Goal: Task Accomplishment & Management: Complete application form

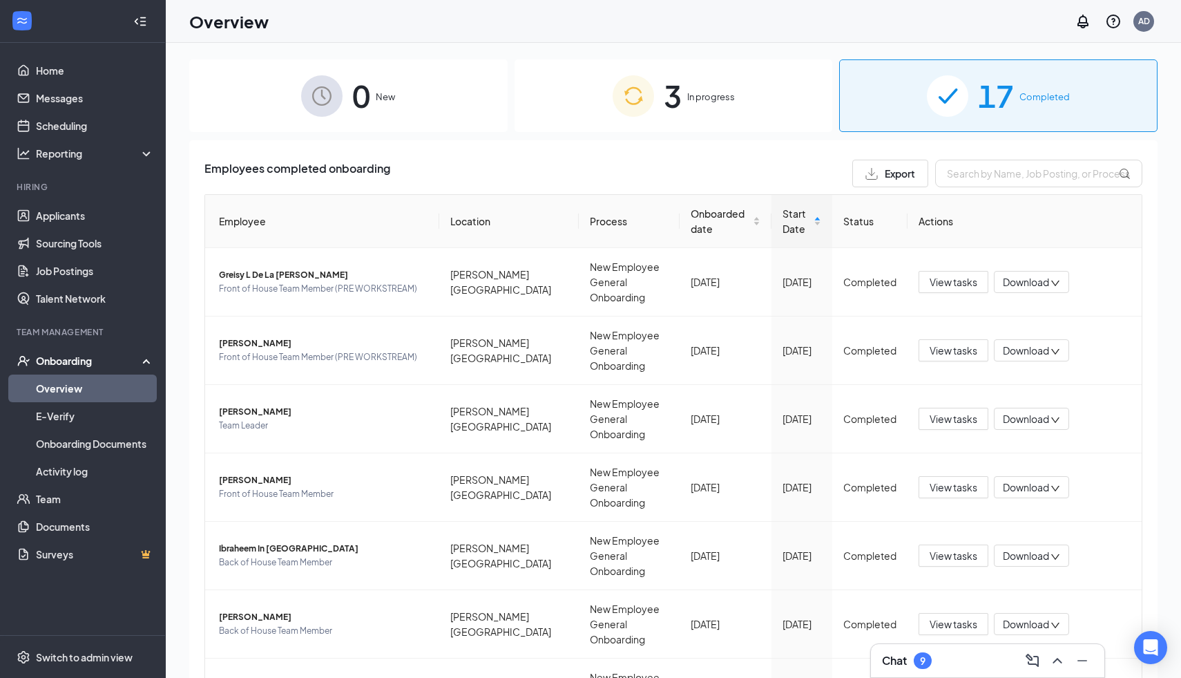
click at [637, 106] on img at bounding box center [633, 95] width 41 height 41
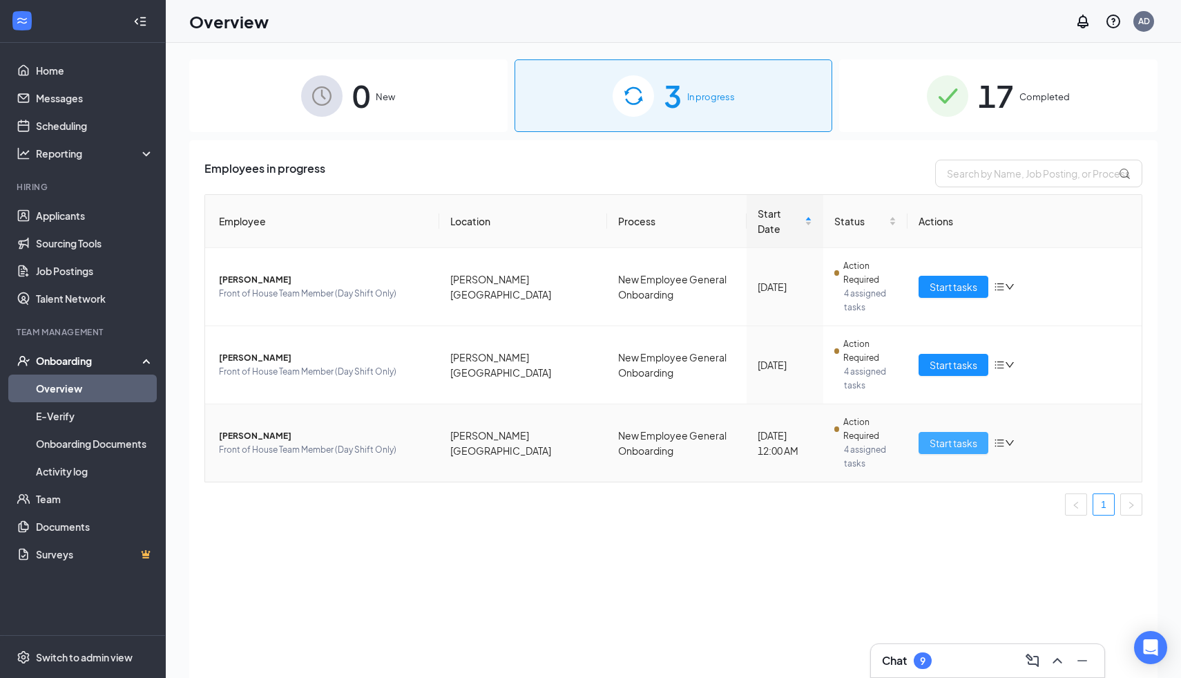
click at [938, 435] on span "Start tasks" at bounding box center [954, 442] width 48 height 15
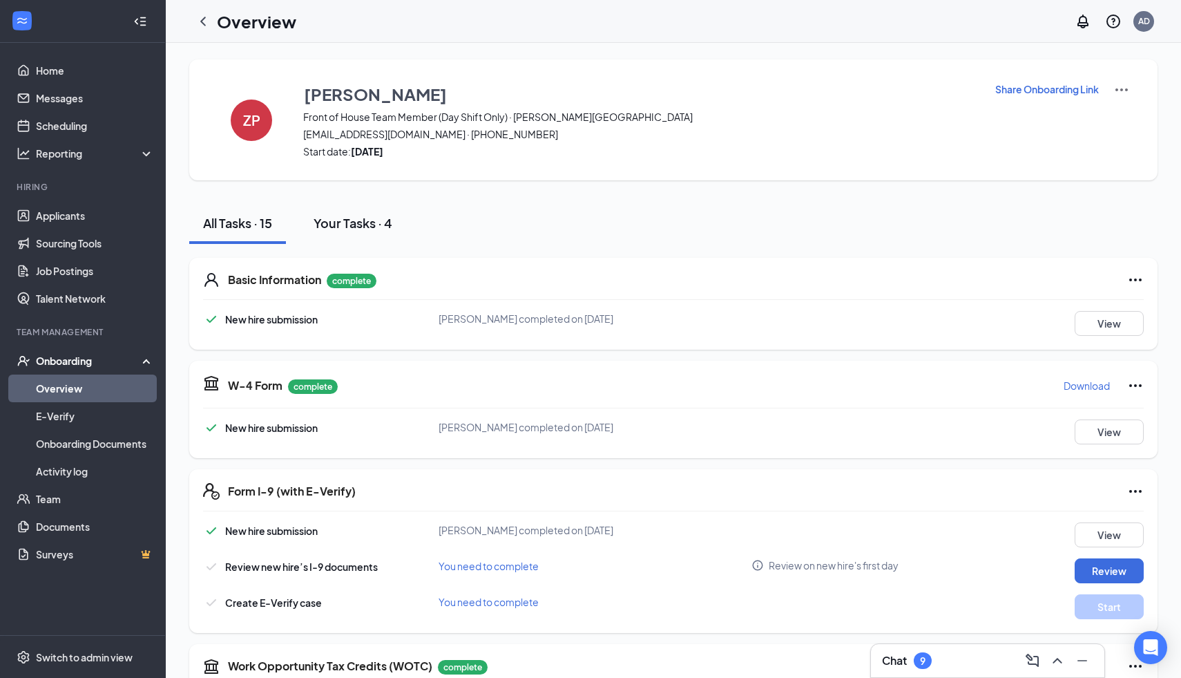
click at [339, 217] on div "Your Tasks · 4" at bounding box center [353, 222] width 79 height 17
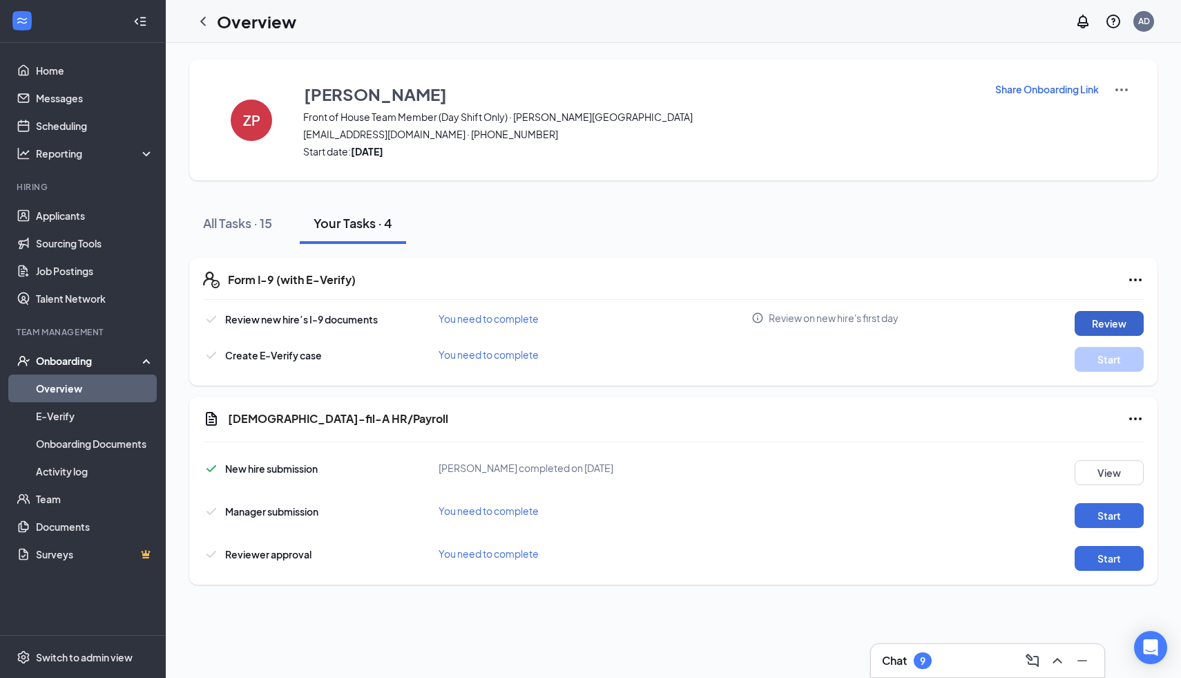
click at [1113, 318] on button "Review" at bounding box center [1109, 323] width 69 height 25
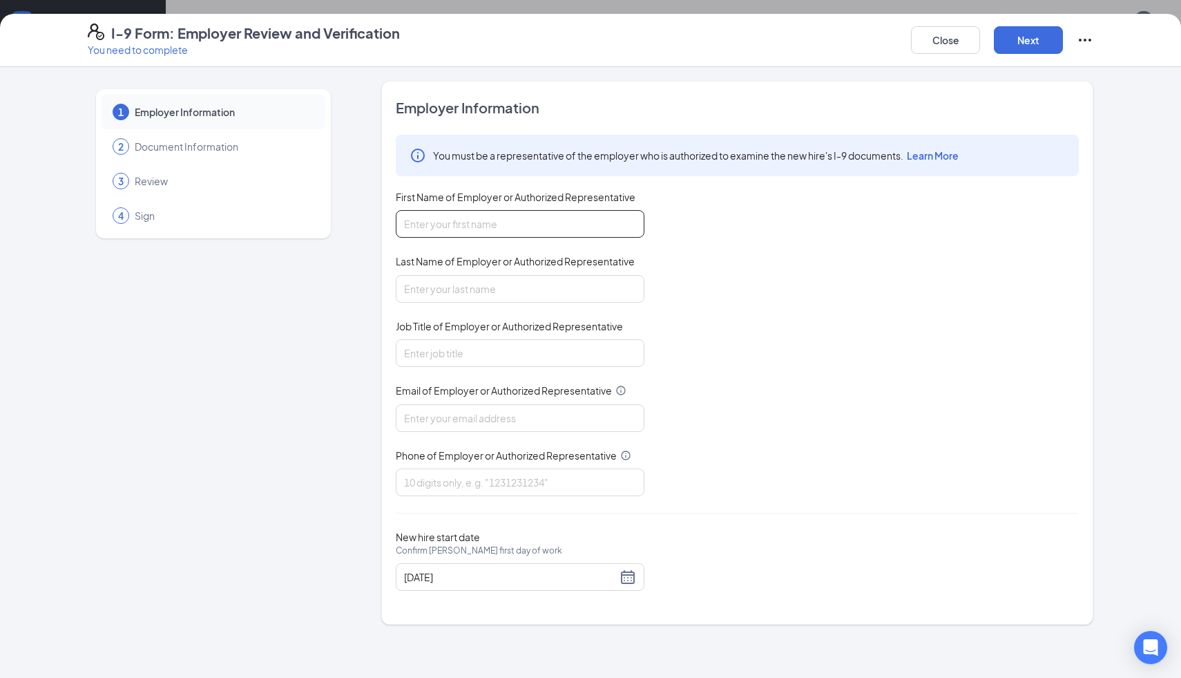
click at [571, 218] on input "First Name of Employer or Authorized Representative" at bounding box center [520, 224] width 249 height 28
type input "[PERSON_NAME]"
click at [430, 294] on input "Last Name of Employer or Authorized Representative" at bounding box center [520, 289] width 249 height 28
type input "[PERSON_NAME]"
click at [415, 347] on input "Job Title of Employer or Authorized Representative" at bounding box center [520, 353] width 249 height 28
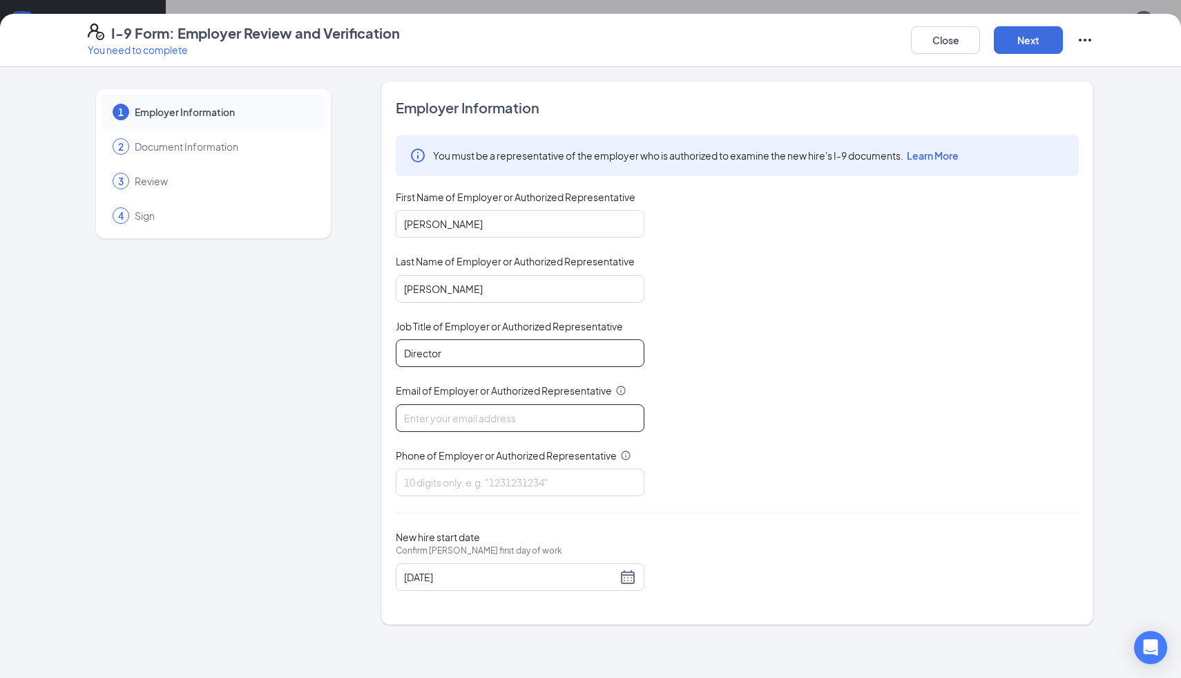
type input "Director"
click at [431, 422] on input "Email of Employer or Authorized Representative" at bounding box center [520, 418] width 249 height 28
type input "[EMAIL_ADDRESS][DEMOGRAPHIC_DATA][DOMAIN_NAME]"
click at [448, 484] on input "Phone of Employer or Authorized Representative" at bounding box center [520, 482] width 249 height 28
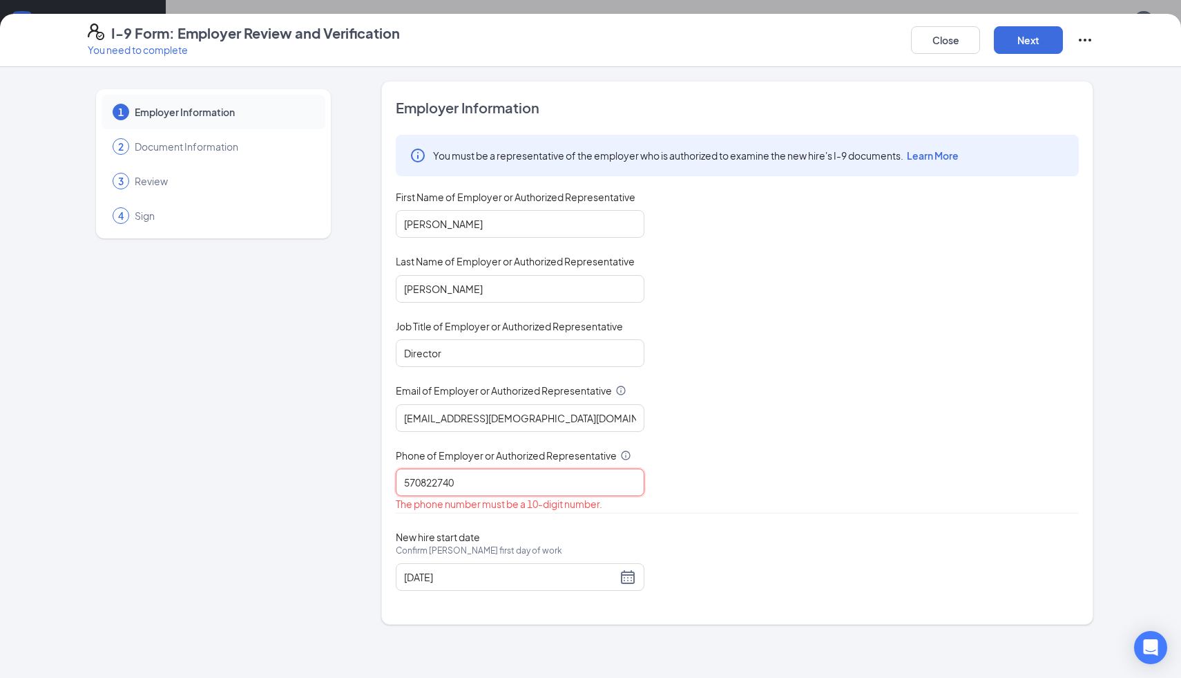
type input "5708227400"
click at [1019, 45] on button "Next" at bounding box center [1028, 40] width 69 height 28
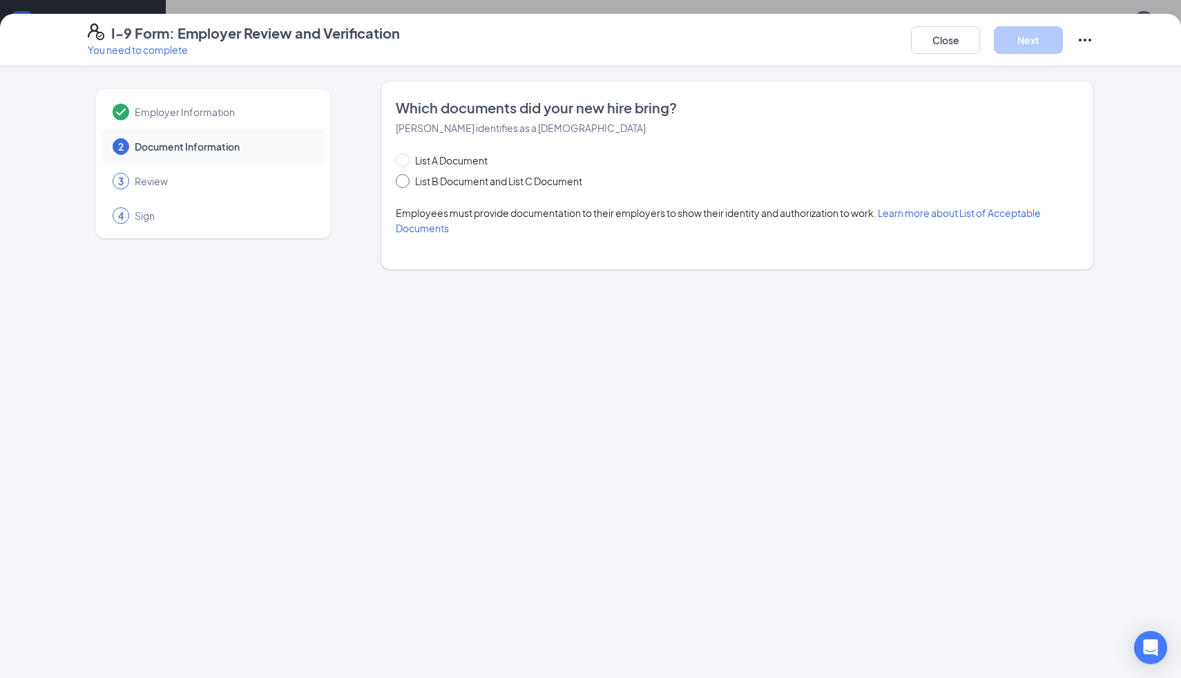
click at [399, 180] on input "List B Document and List C Document" at bounding box center [401, 179] width 10 height 10
radio input "true"
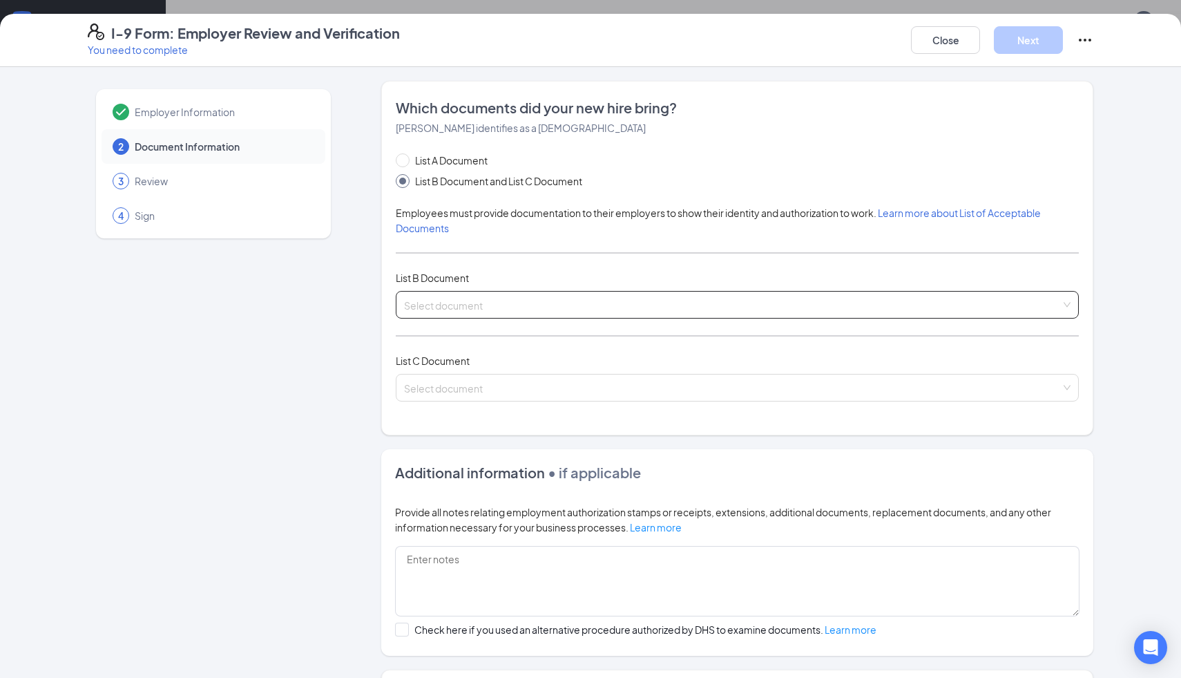
click at [486, 300] on input "search" at bounding box center [732, 301] width 657 height 21
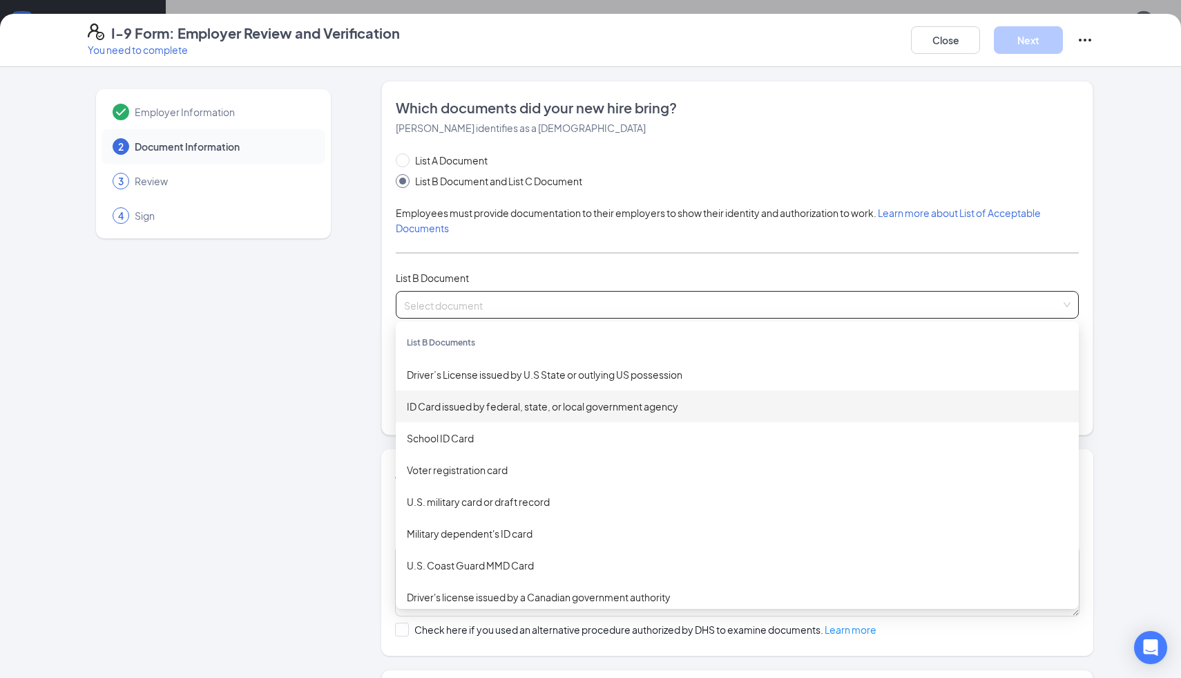
click at [667, 407] on div "ID Card issued by federal, state, or local government agency" at bounding box center [737, 406] width 661 height 15
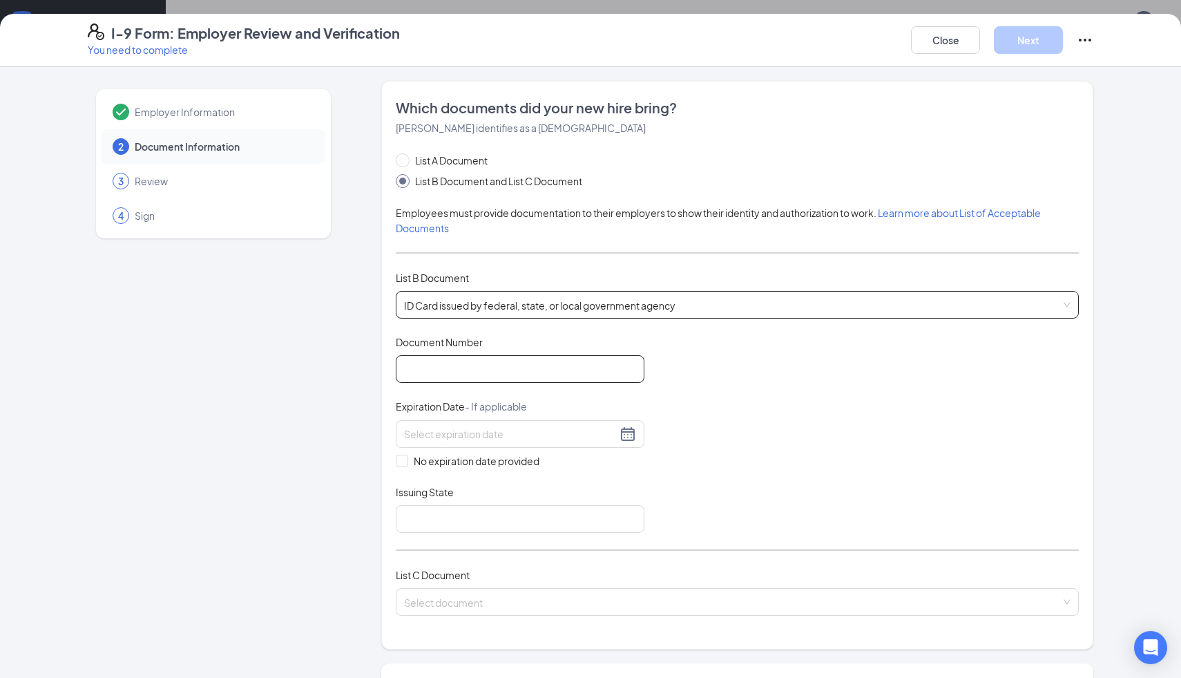
click at [589, 367] on input "Document Number" at bounding box center [520, 369] width 249 height 28
type input "066893799"
click at [551, 427] on input at bounding box center [510, 433] width 213 height 15
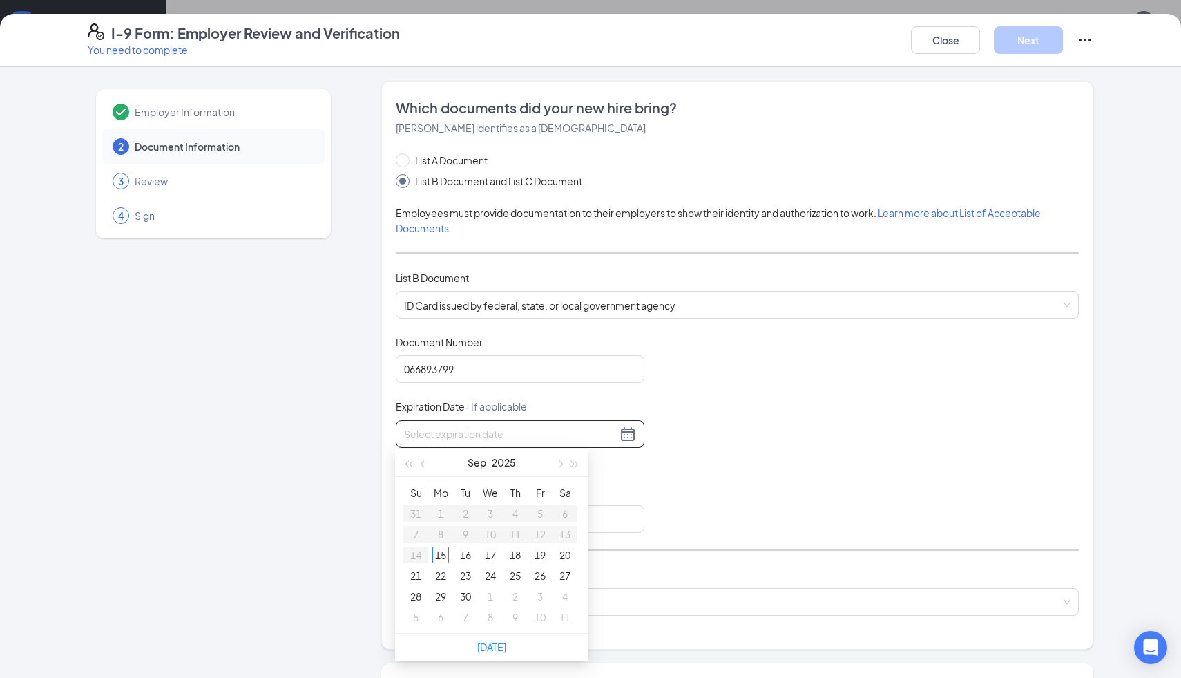
click at [625, 425] on div at bounding box center [520, 433] width 232 height 17
click at [626, 429] on div at bounding box center [520, 433] width 232 height 17
click at [573, 465] on span "button" at bounding box center [575, 464] width 7 height 7
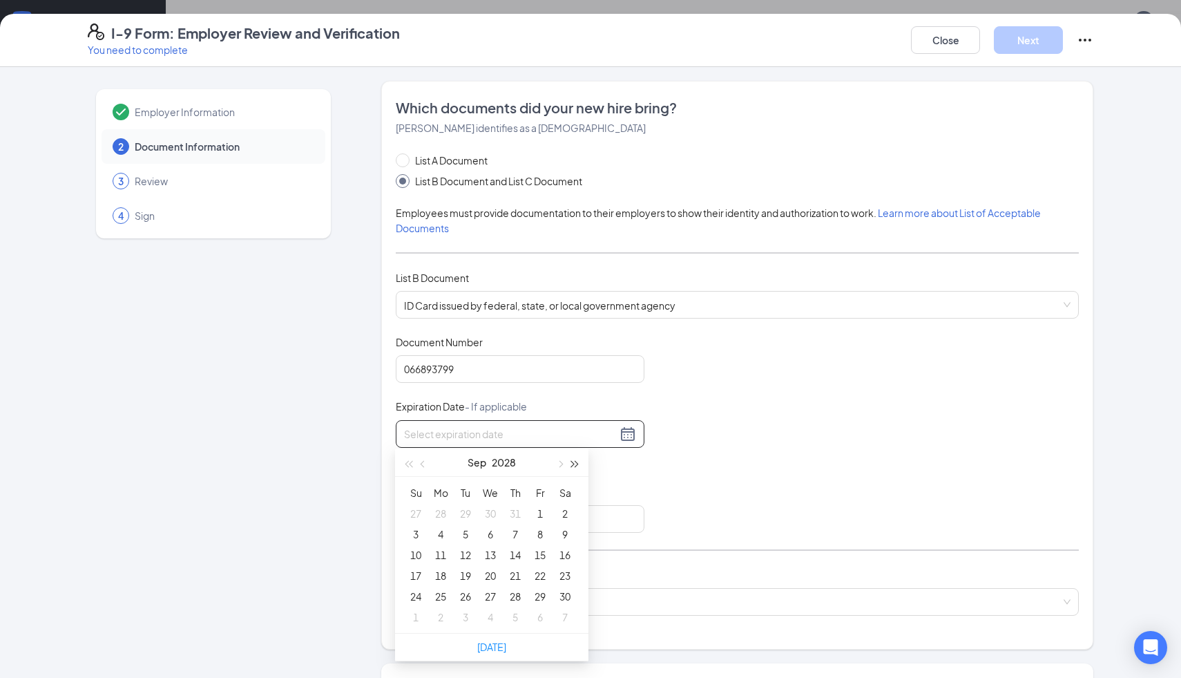
click at [573, 465] on span "button" at bounding box center [575, 464] width 7 height 7
click at [564, 464] on button "button" at bounding box center [559, 462] width 15 height 28
type input "[DATE]"
click at [466, 597] on div "30" at bounding box center [465, 596] width 17 height 17
click at [521, 510] on input "Issuing State" at bounding box center [520, 519] width 249 height 28
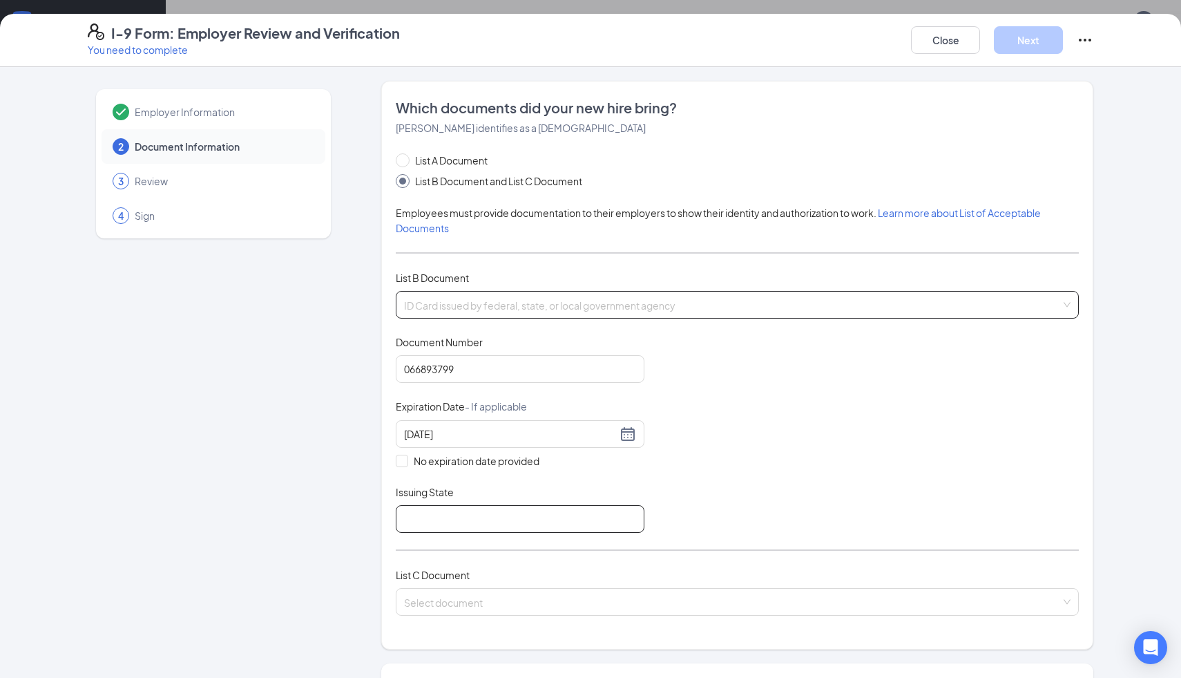
click at [517, 310] on span "ID Card issued by federal, state, or local government agency" at bounding box center [737, 304] width 667 height 26
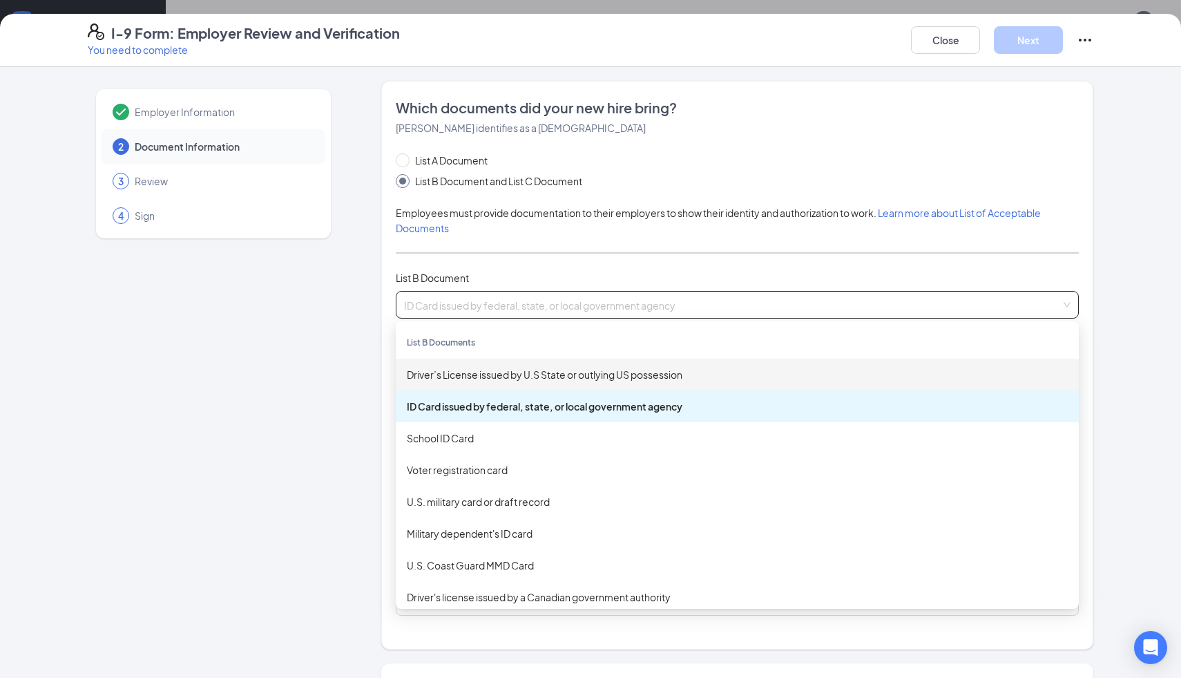
click at [629, 157] on div "List A Document List B Document and List C Document" at bounding box center [737, 171] width 683 height 36
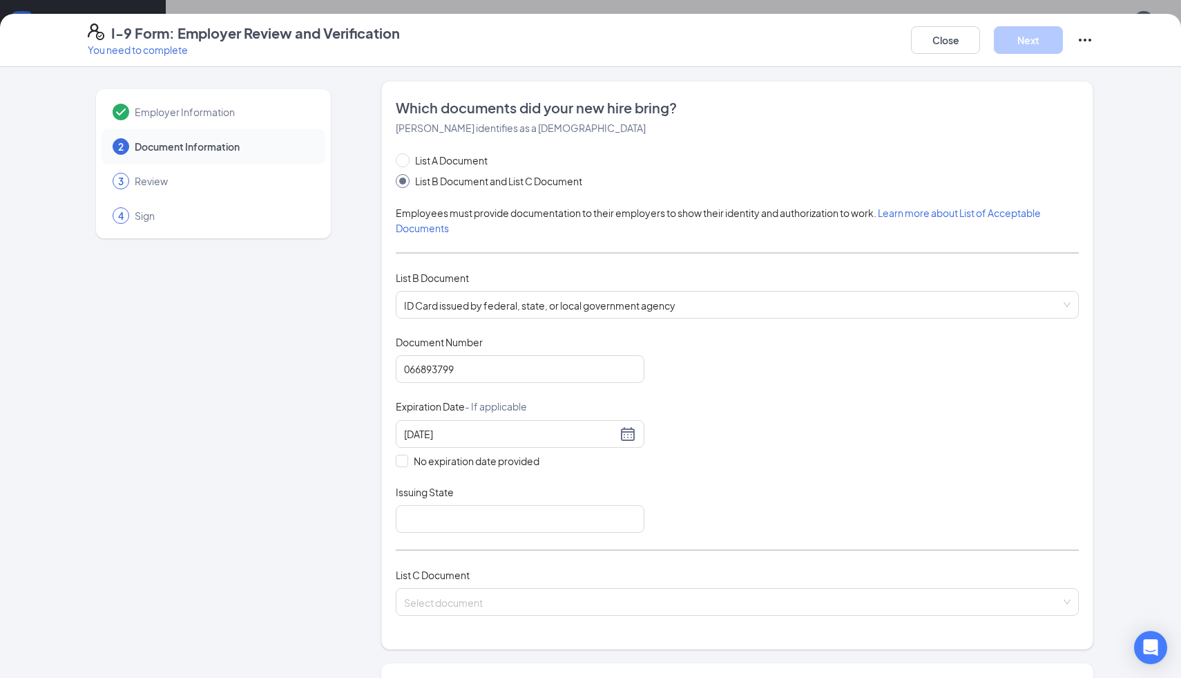
click at [955, 220] on div "Employees must provide documentation to their employers to show their identity …" at bounding box center [737, 220] width 683 height 30
click at [953, 215] on span "Learn more about List of Acceptable Documents" at bounding box center [718, 221] width 645 height 28
click at [401, 162] on input "List A Document" at bounding box center [401, 158] width 10 height 10
radio input "true"
radio input "false"
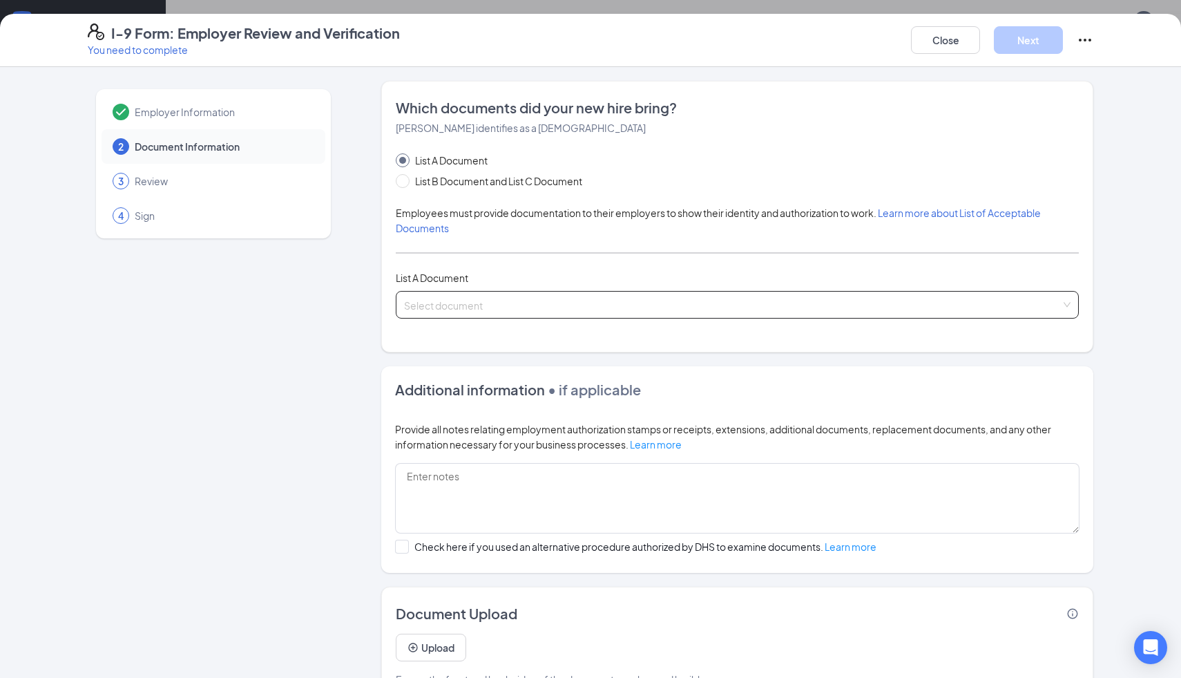
click at [493, 305] on input "search" at bounding box center [732, 301] width 657 height 21
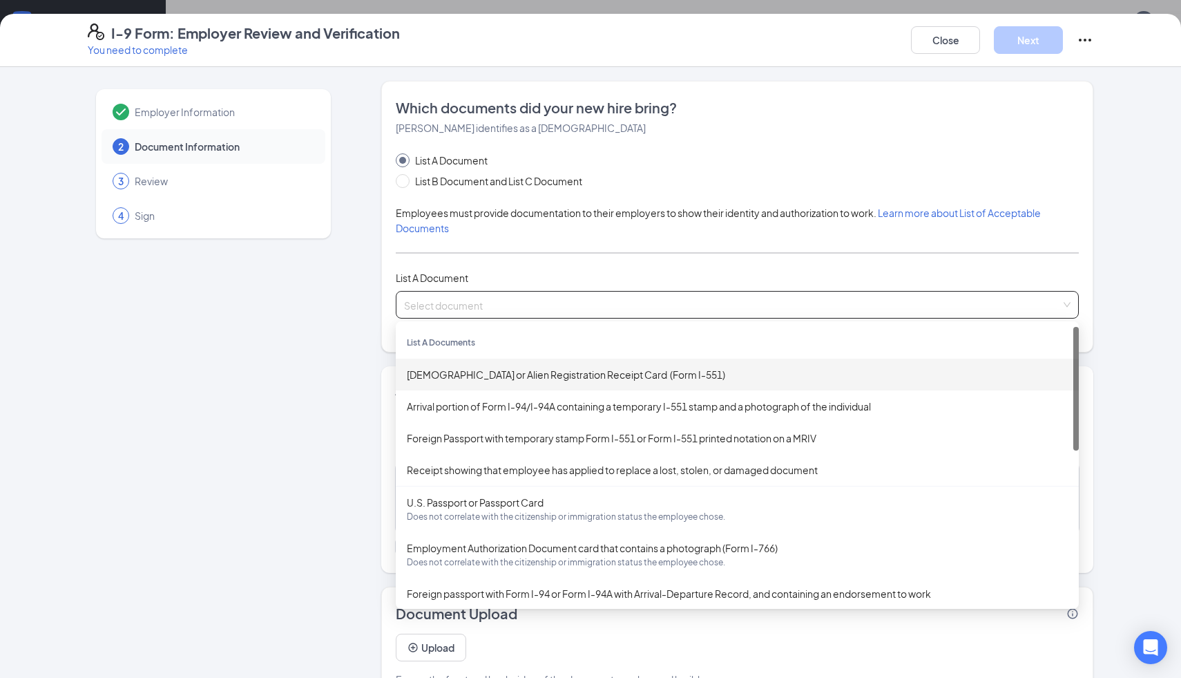
click at [501, 374] on div "[DEMOGRAPHIC_DATA] or Alien Registration Receipt Card (Form I-551)" at bounding box center [737, 374] width 661 height 15
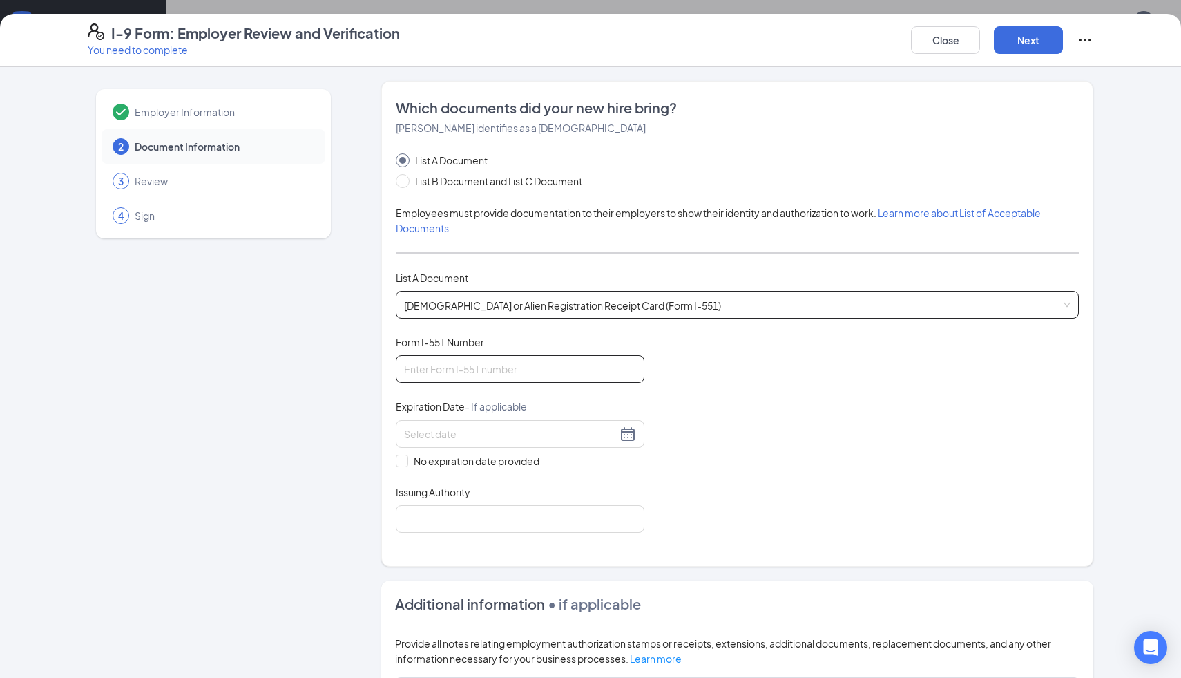
click at [497, 368] on input "Form I-551 Number" at bounding box center [520, 369] width 249 height 28
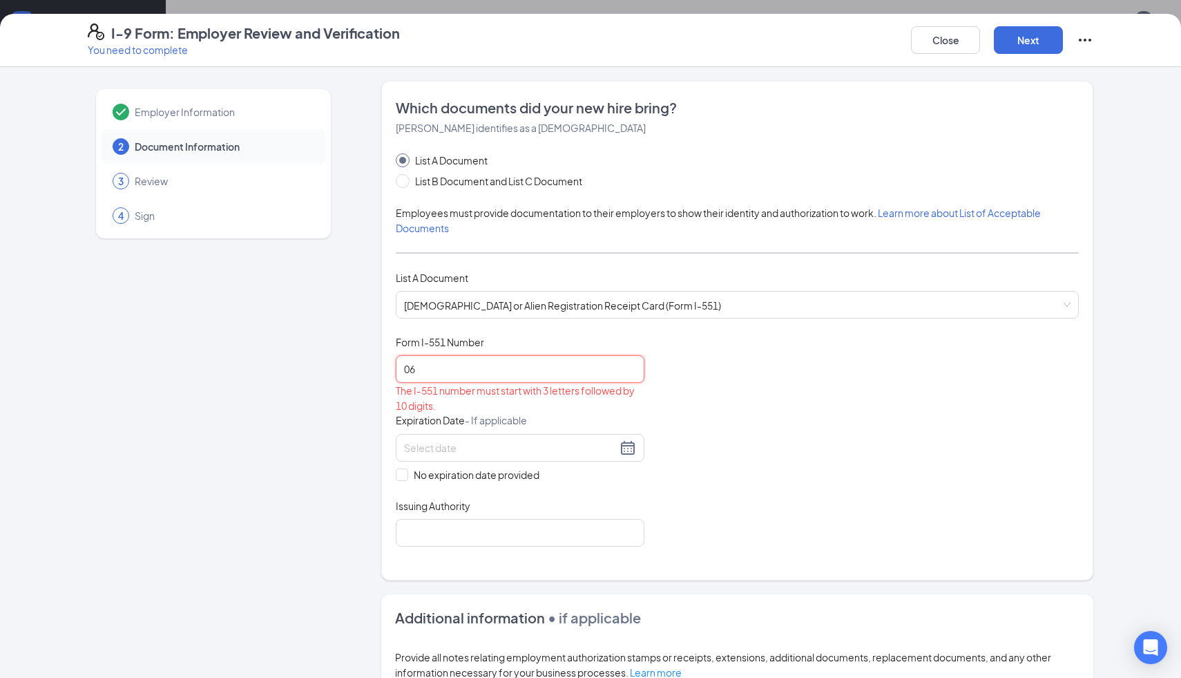
type input "0"
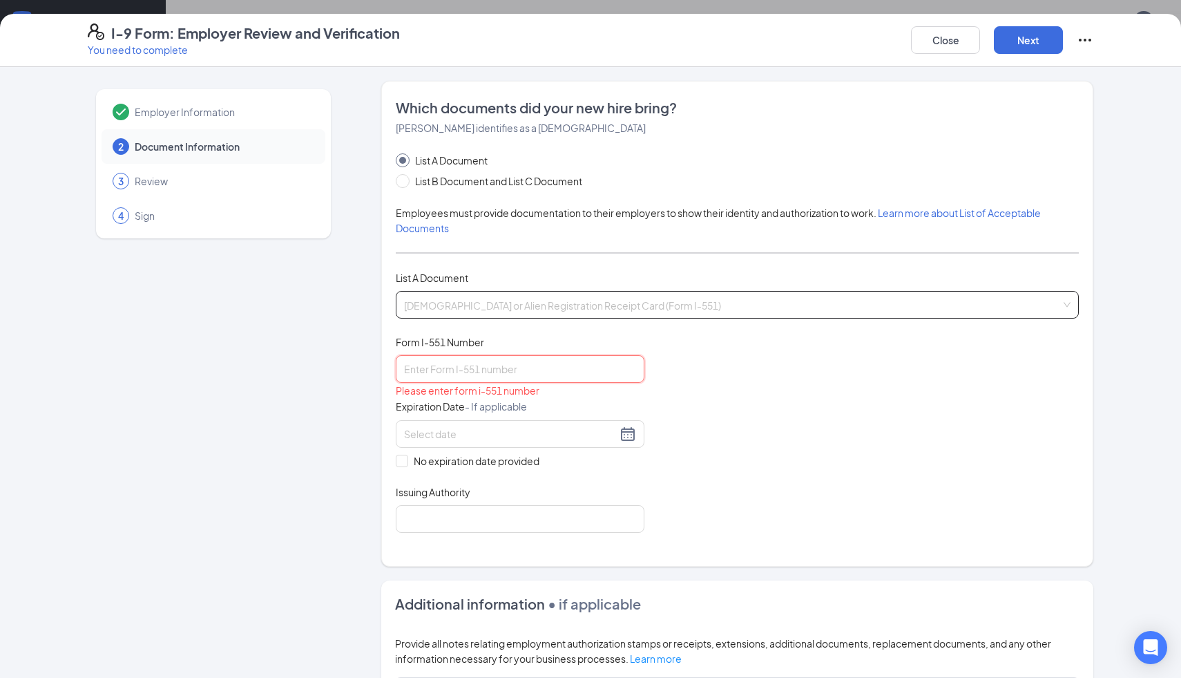
click at [614, 310] on span "[DEMOGRAPHIC_DATA] or Alien Registration Receipt Card (Form I-551)" at bounding box center [737, 304] width 667 height 26
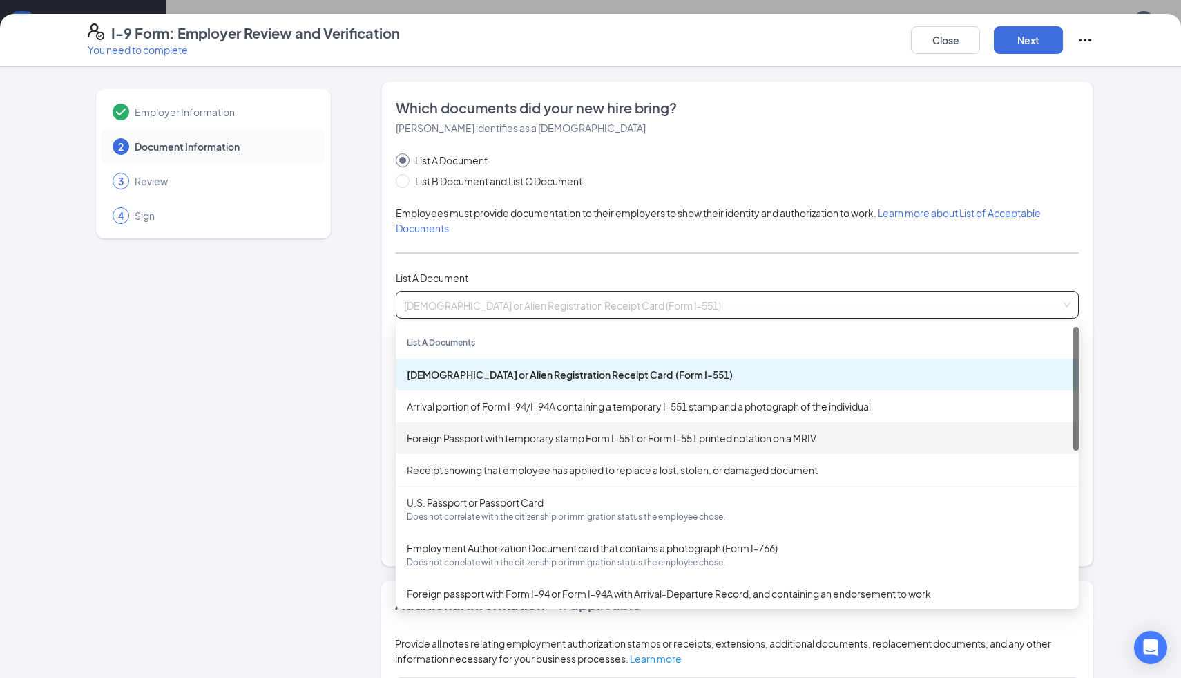
click at [576, 435] on div "Foreign Passport with temporary stamp Form I-551 or Form I-551 printed notation…" at bounding box center [737, 437] width 661 height 15
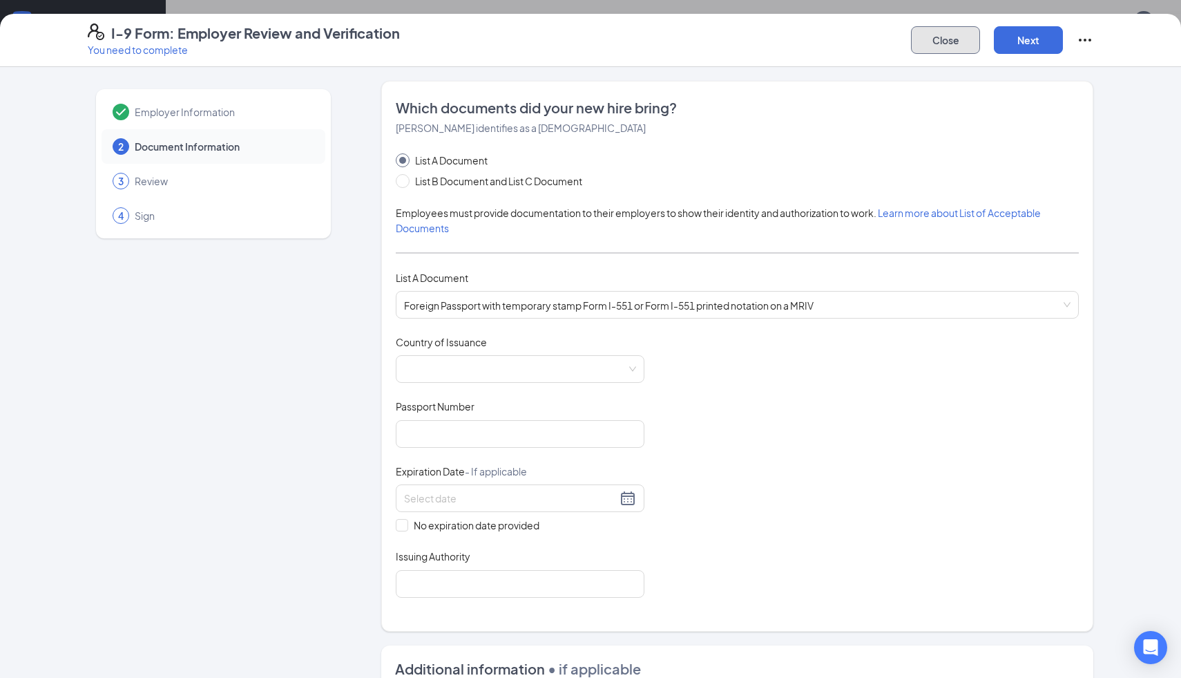
click at [937, 40] on button "Close" at bounding box center [945, 40] width 69 height 28
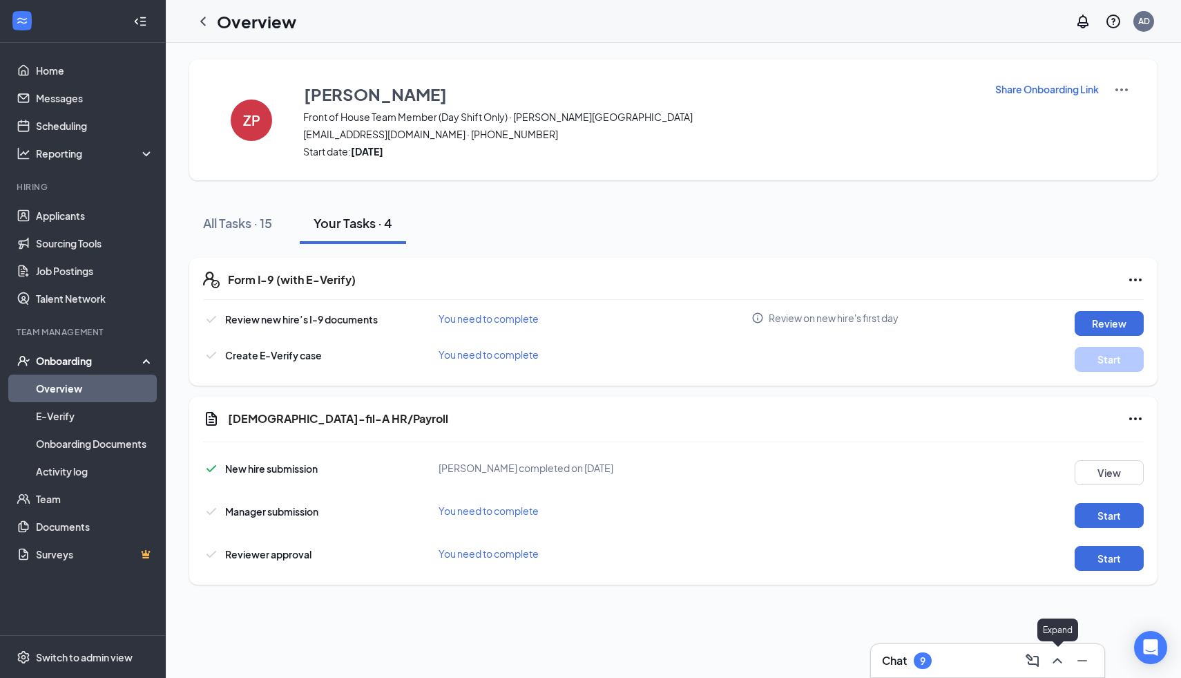
click at [1057, 659] on icon "ChevronUp" at bounding box center [1057, 661] width 9 height 6
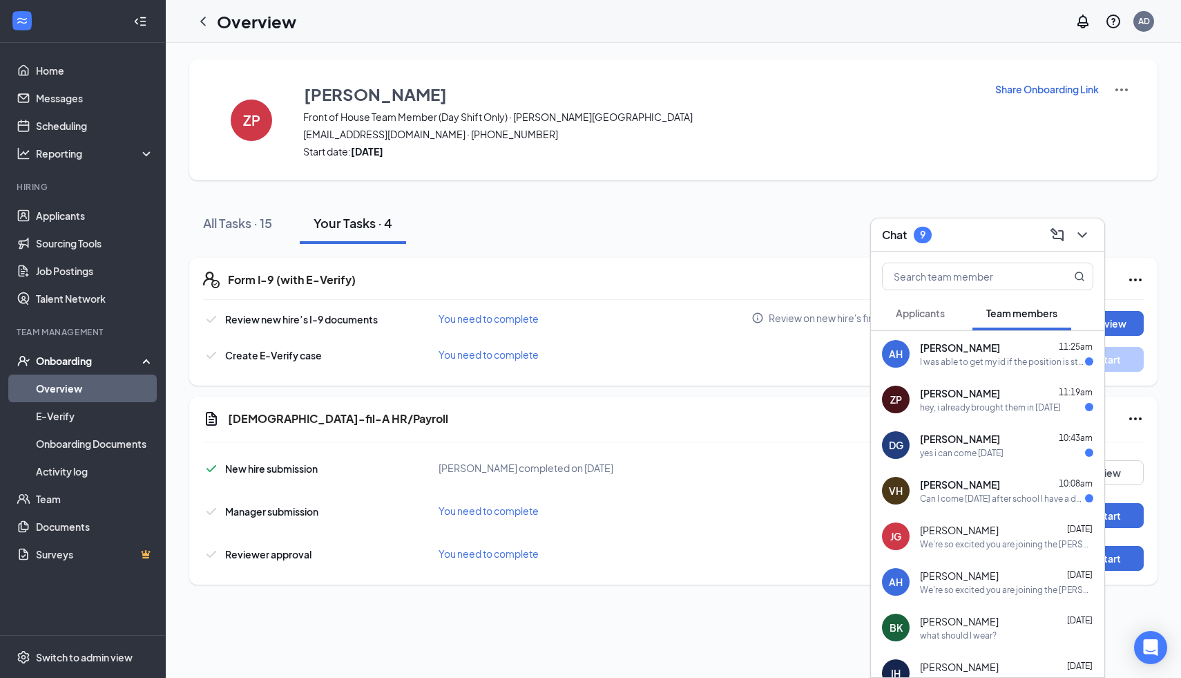
click at [984, 408] on div "hey, i already brought them in [DATE]" at bounding box center [990, 407] width 141 height 12
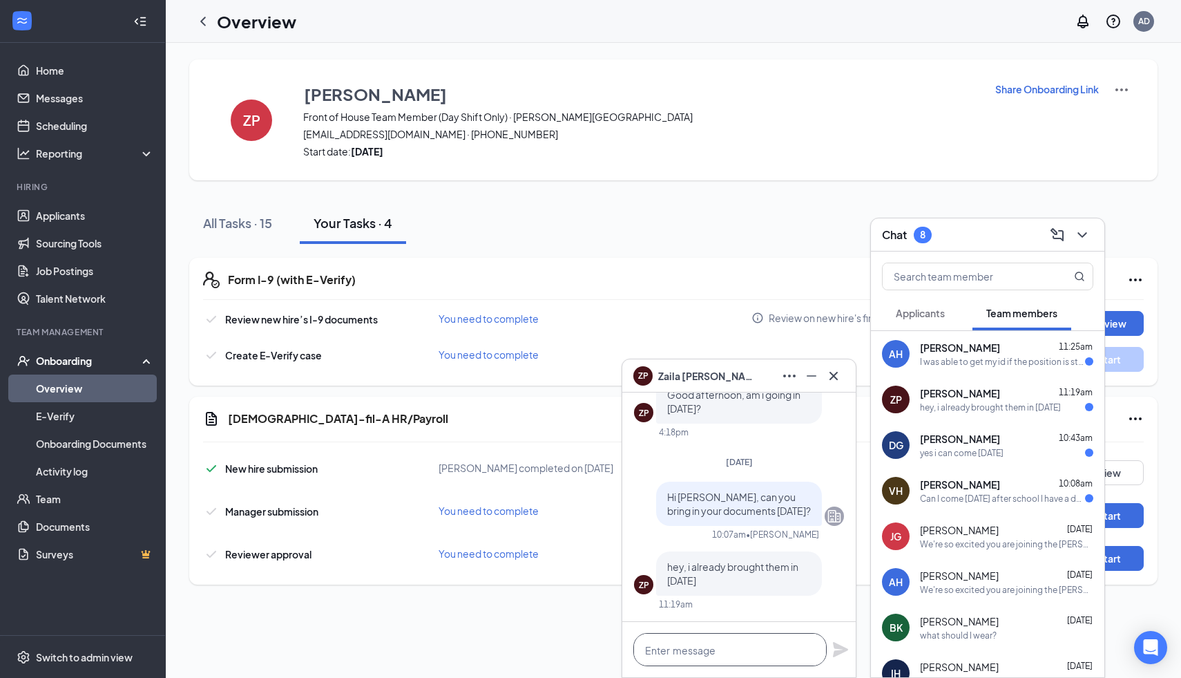
click at [711, 651] on textarea at bounding box center [729, 649] width 193 height 33
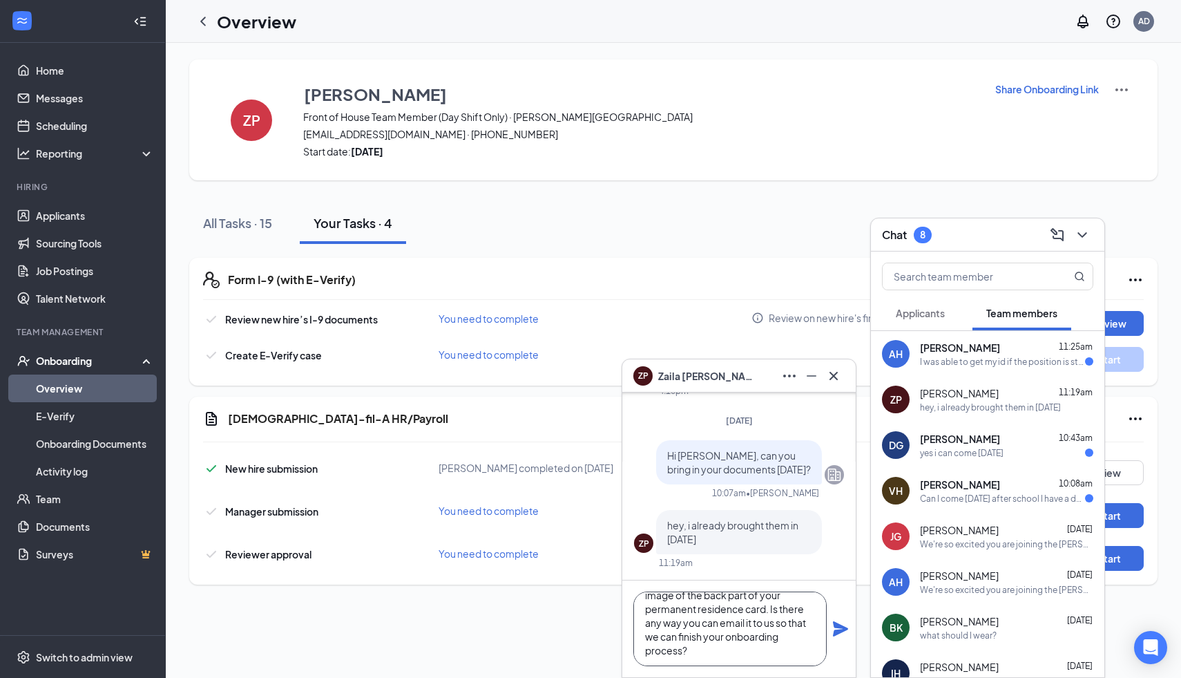
scroll to position [15, 0]
type textarea "Hello [PERSON_NAME], we need an image of the back part of your permanent reside…"
click at [837, 629] on icon "Plane" at bounding box center [840, 628] width 15 height 15
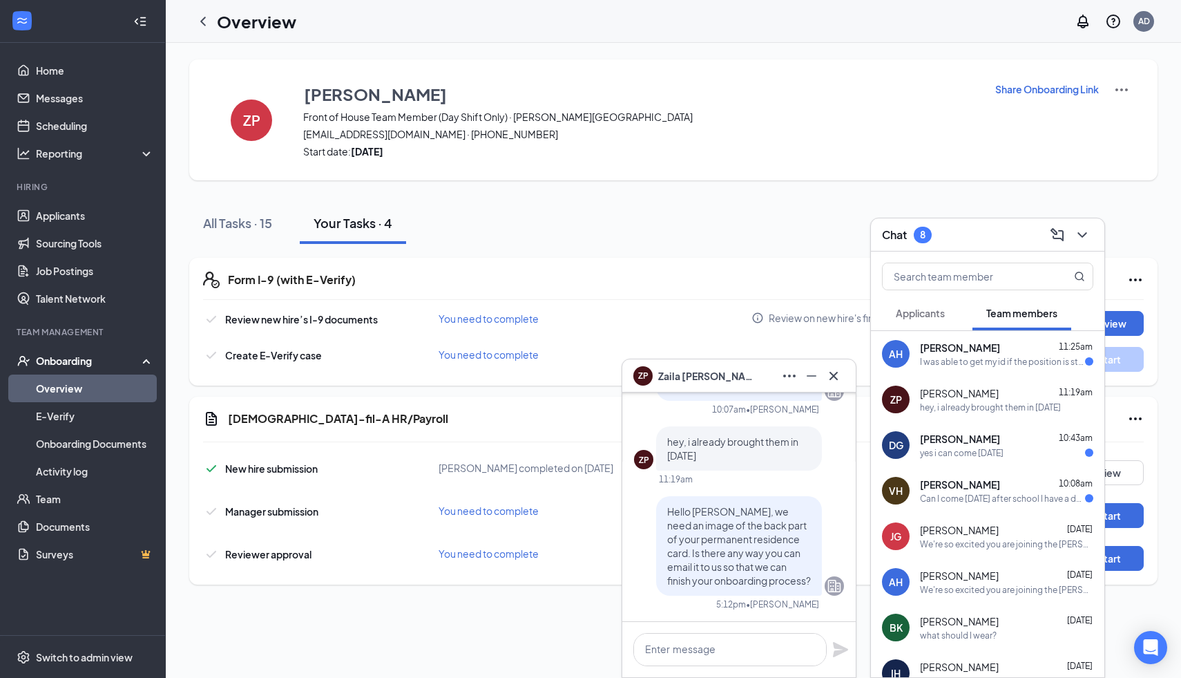
scroll to position [0, 0]
click at [1017, 356] on div "I was able to get my id if the position is still available I would be happy to …" at bounding box center [1002, 362] width 165 height 12
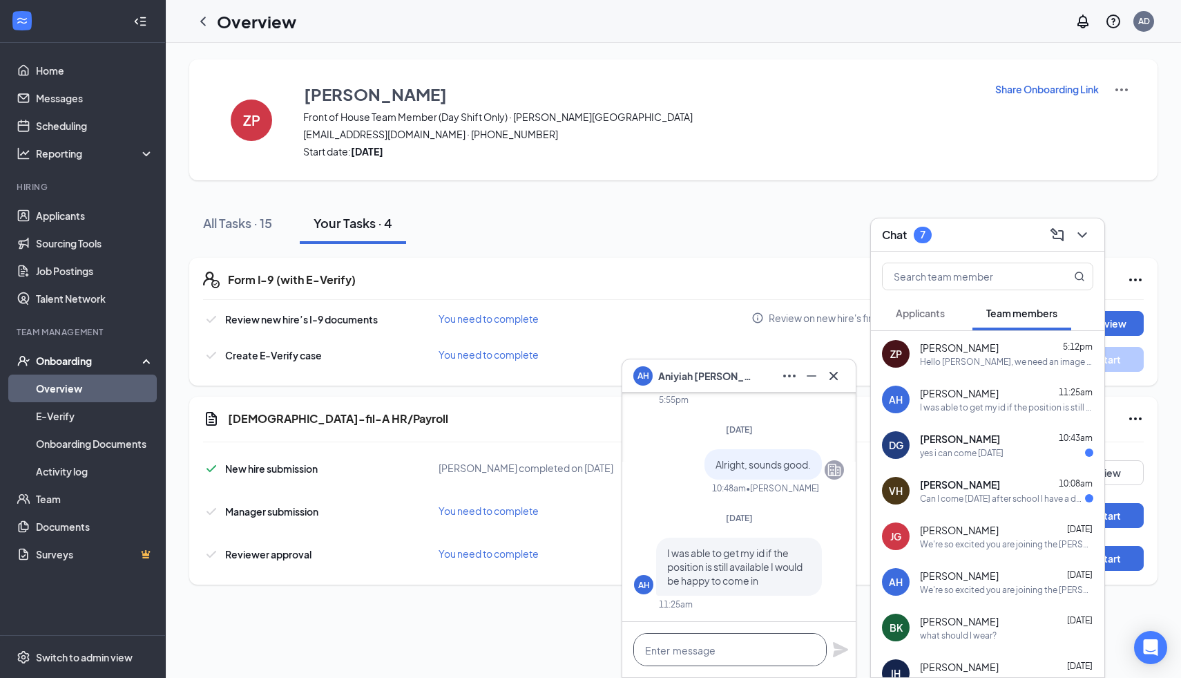
click at [705, 651] on textarea at bounding box center [729, 649] width 193 height 33
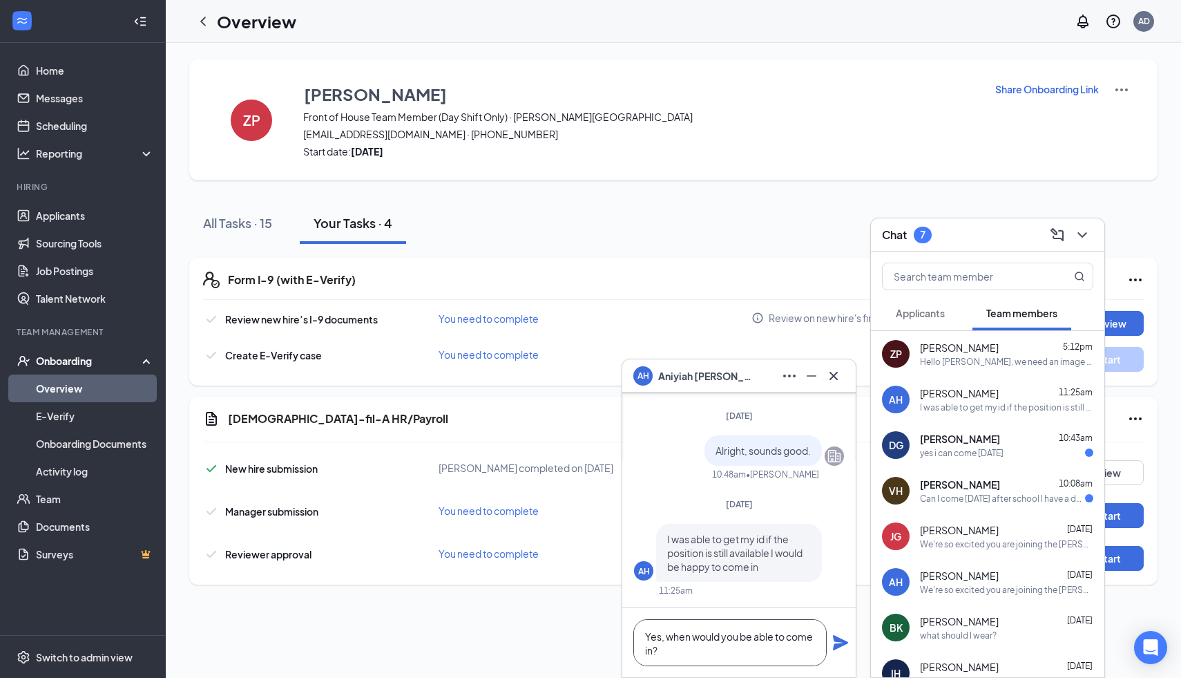
type textarea "Yes, when would you be able to come in?"
click at [838, 646] on icon "Plane" at bounding box center [840, 642] width 15 height 15
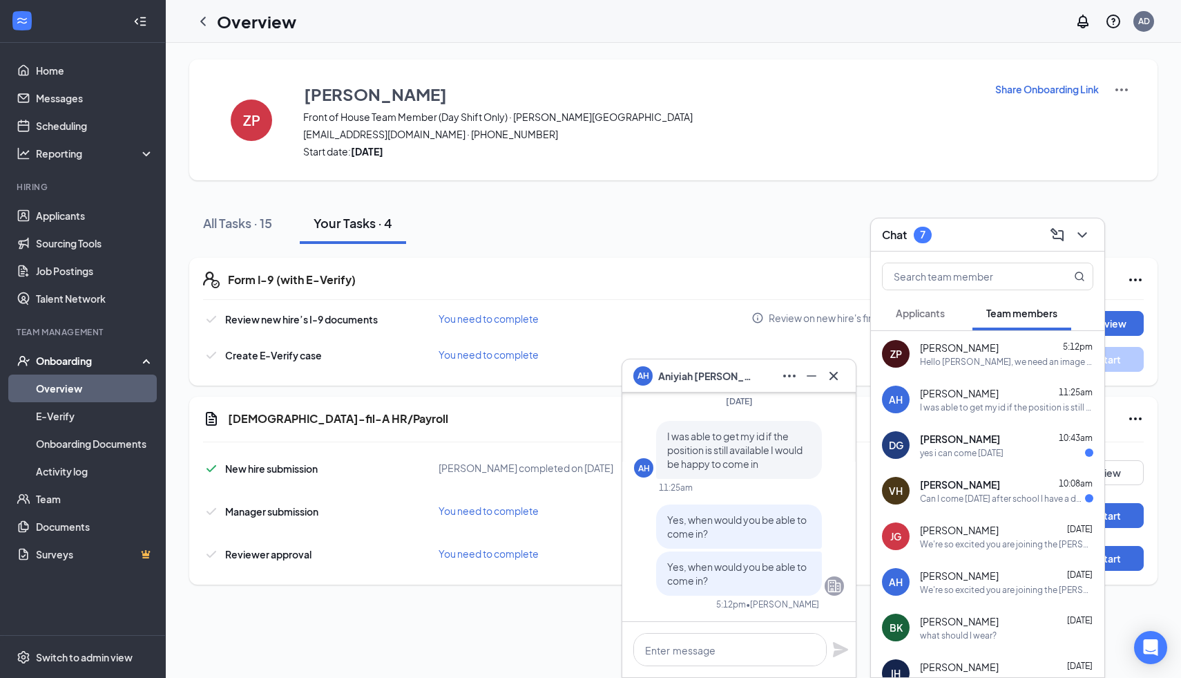
click at [1017, 491] on div "[PERSON_NAME] 10:08am Can I come [DATE] after school I have a doctor's appointm…" at bounding box center [1006, 490] width 173 height 27
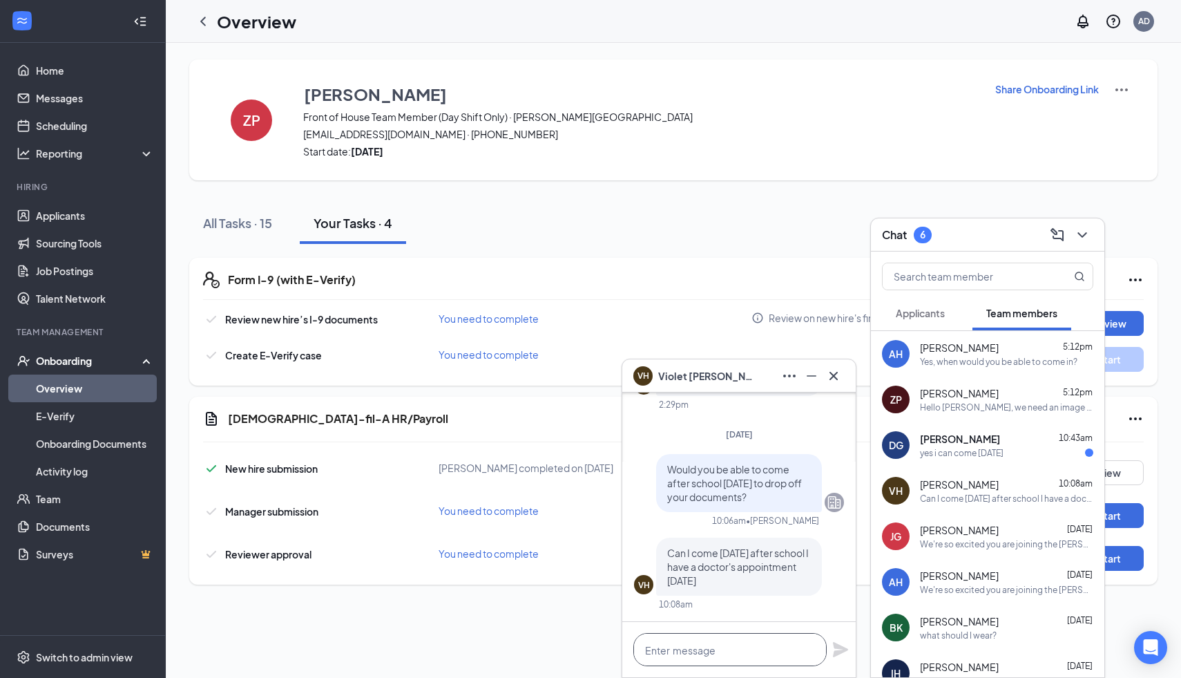
click at [730, 653] on textarea at bounding box center [729, 649] width 193 height 33
type textarea "Yes, that is okay."
click at [845, 648] on icon "Plane" at bounding box center [840, 649] width 15 height 15
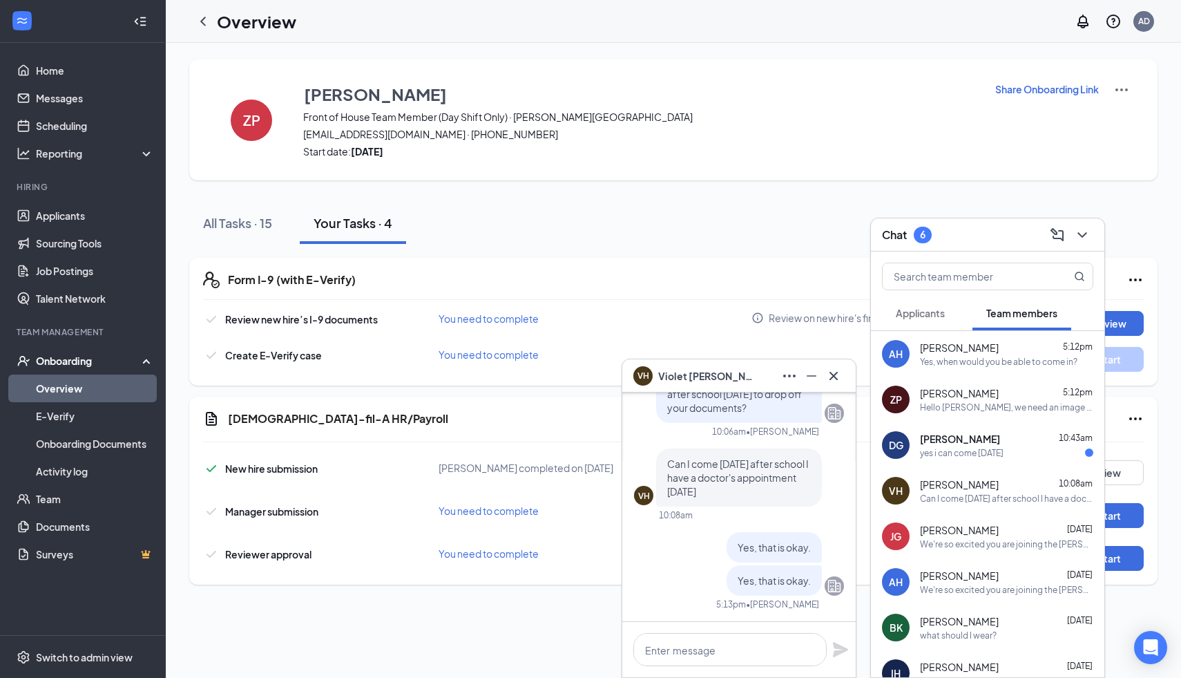
click at [978, 444] on span "[PERSON_NAME]" at bounding box center [960, 439] width 80 height 14
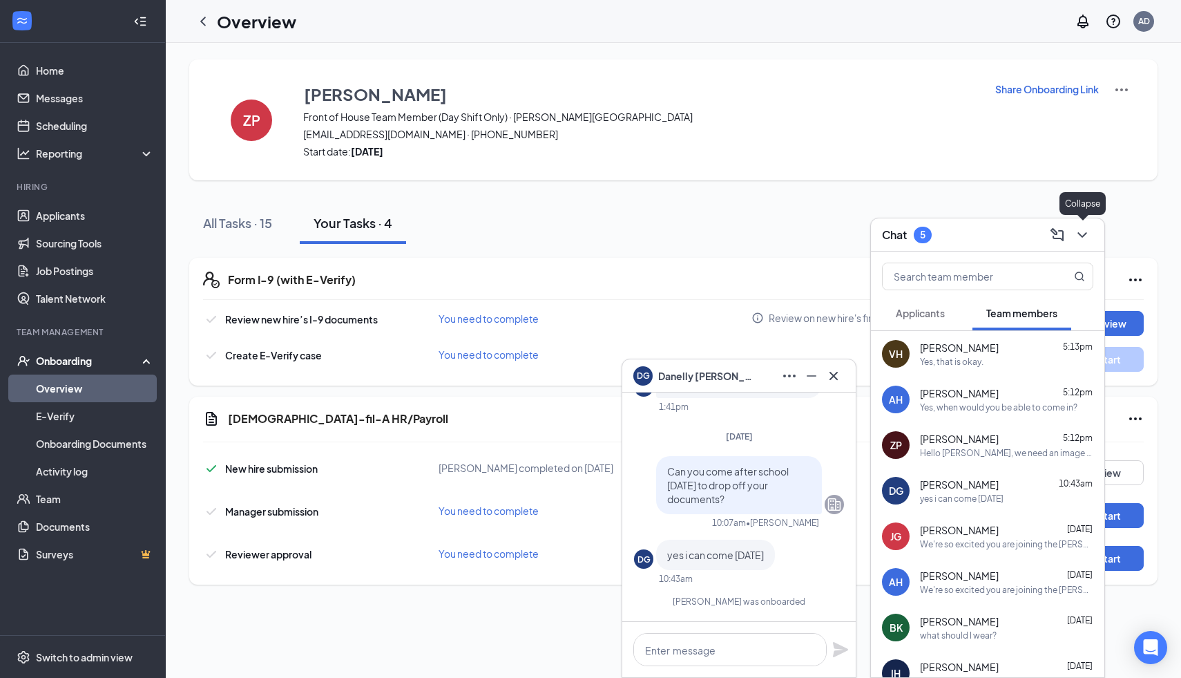
click at [1086, 232] on icon "ChevronDown" at bounding box center [1082, 235] width 9 height 6
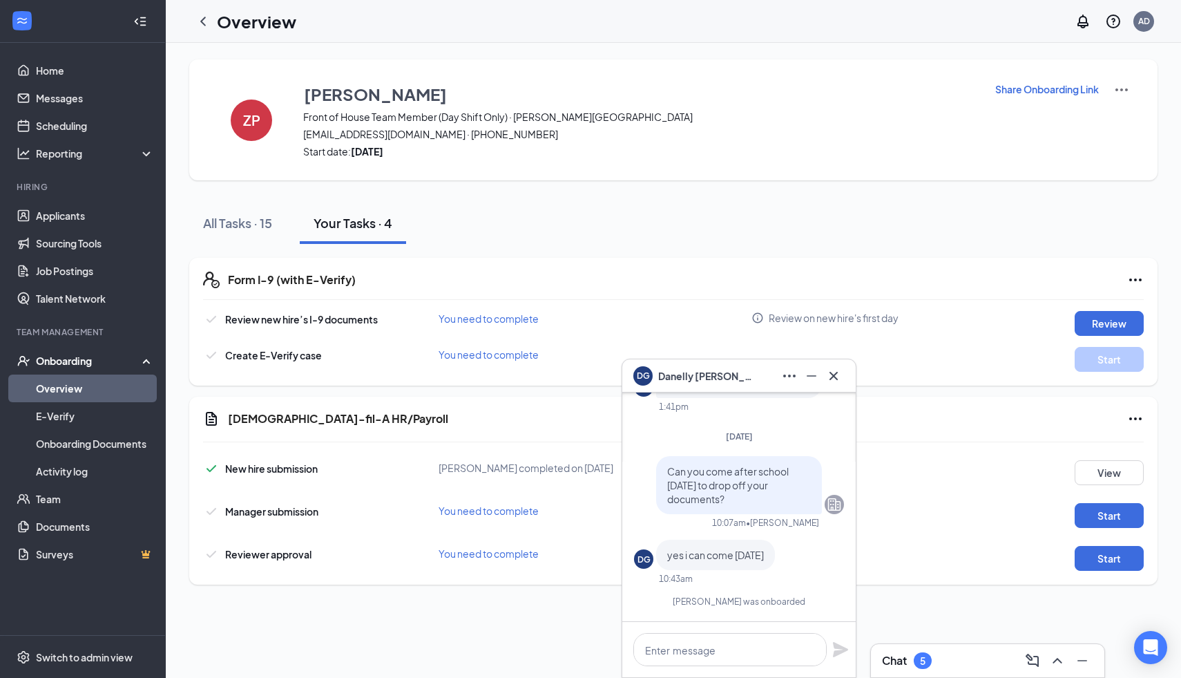
click at [92, 382] on link "Overview" at bounding box center [95, 388] width 118 height 28
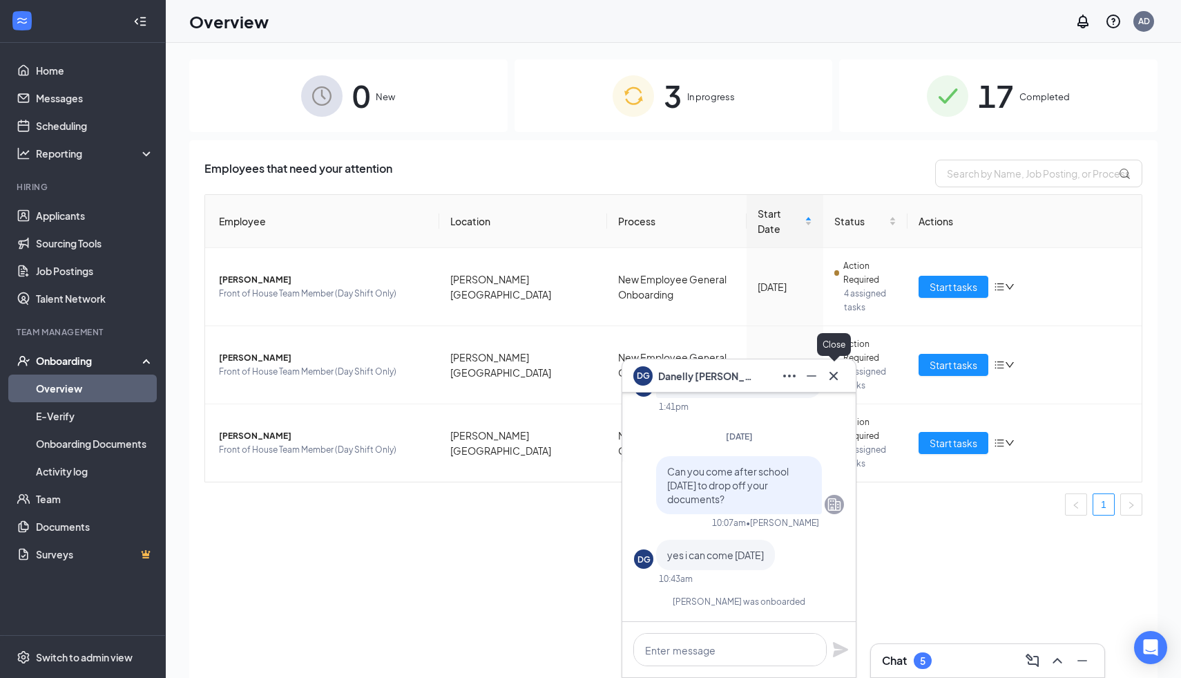
click at [833, 377] on icon "Cross" at bounding box center [833, 375] width 17 height 17
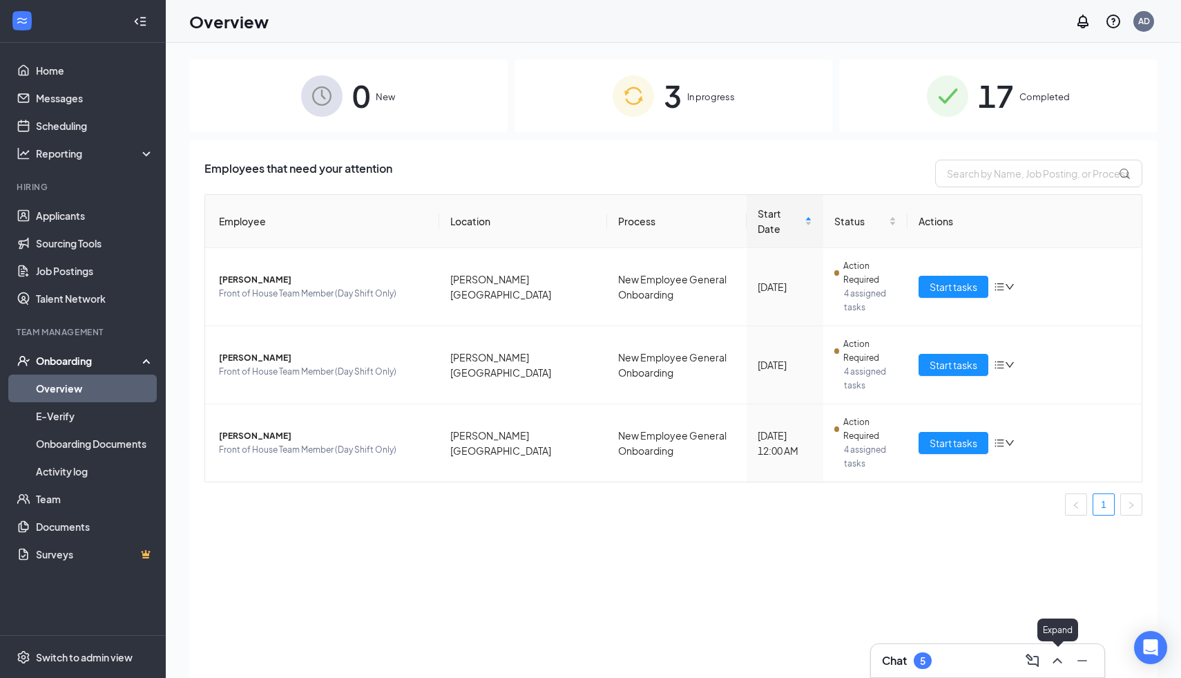
click at [1053, 656] on icon "ChevronUp" at bounding box center [1057, 660] width 17 height 17
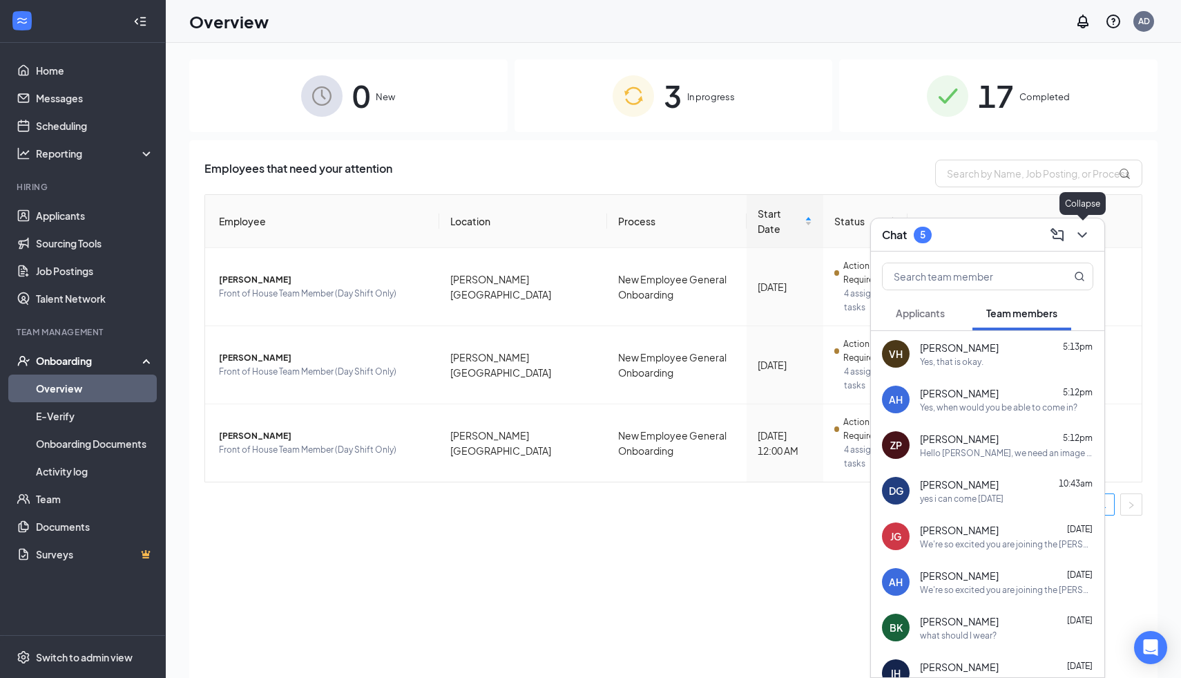
click at [1084, 233] on icon "ChevronDown" at bounding box center [1082, 235] width 9 height 6
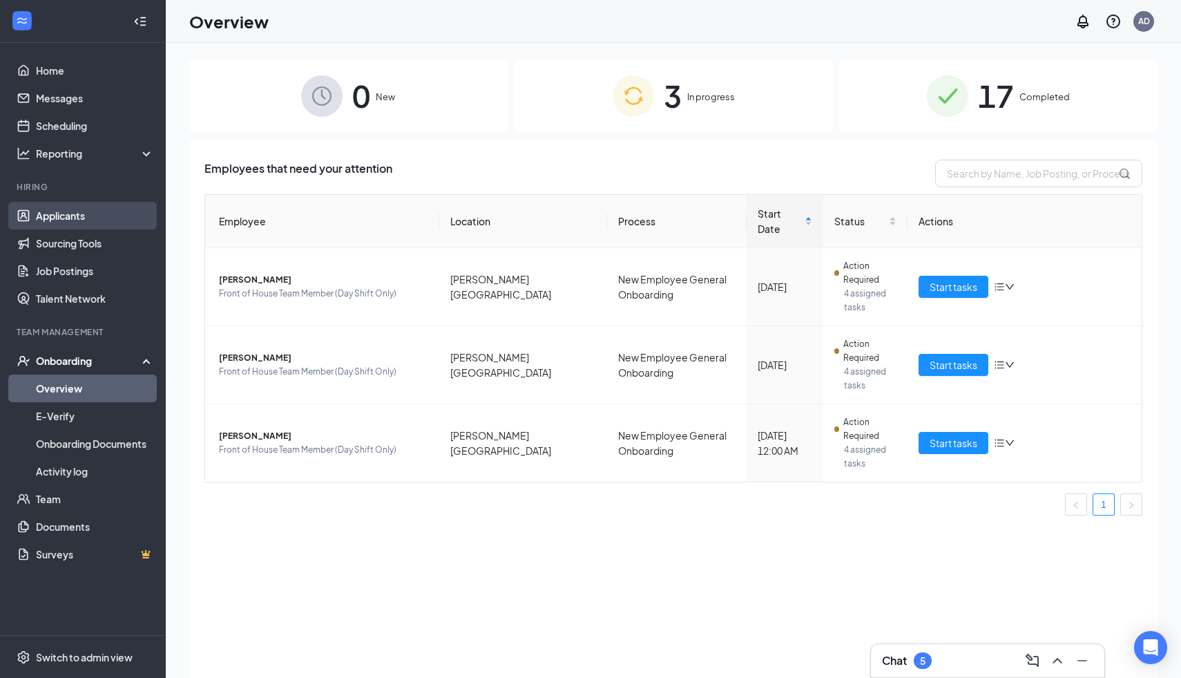
click at [73, 219] on link "Applicants" at bounding box center [95, 216] width 118 height 28
